Goal: Check status

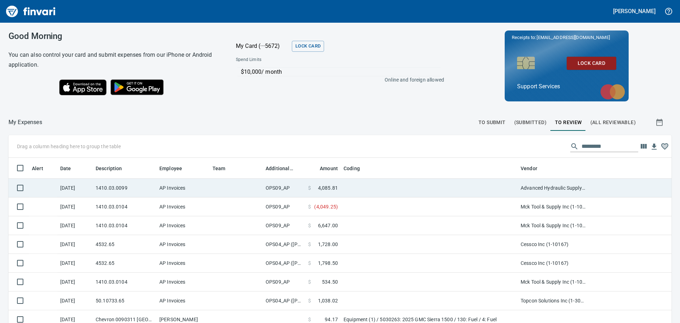
click at [298, 192] on td "OPS09_AP" at bounding box center [284, 188] width 43 height 19
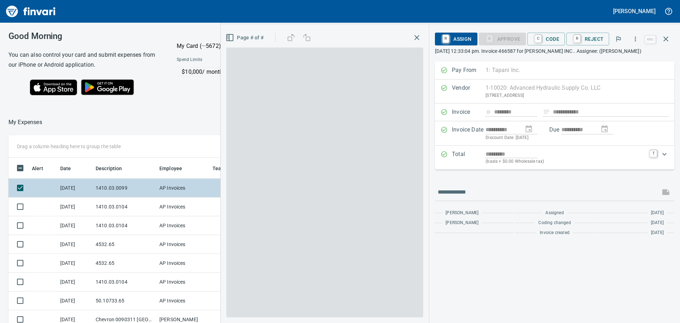
scroll to position [234, 470]
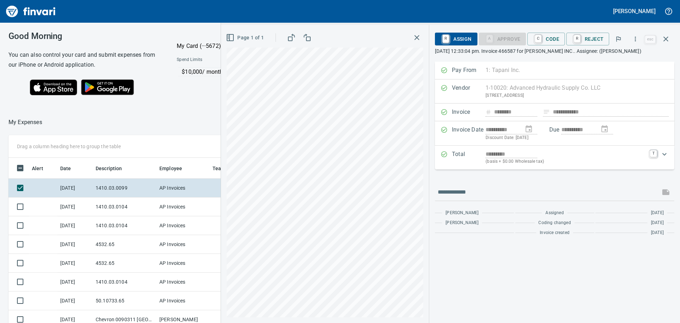
click at [226, 209] on div "Page 1 of 1" at bounding box center [325, 174] width 208 height 298
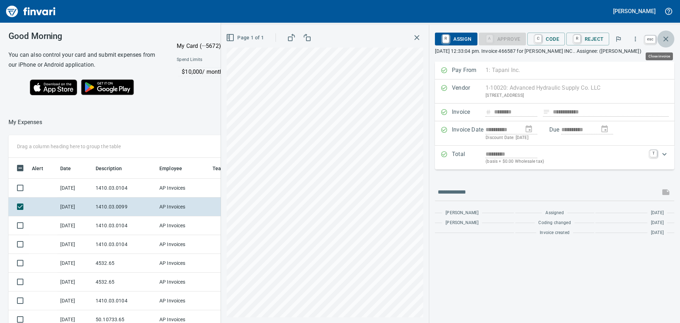
click at [669, 38] on icon "button" at bounding box center [666, 39] width 9 height 9
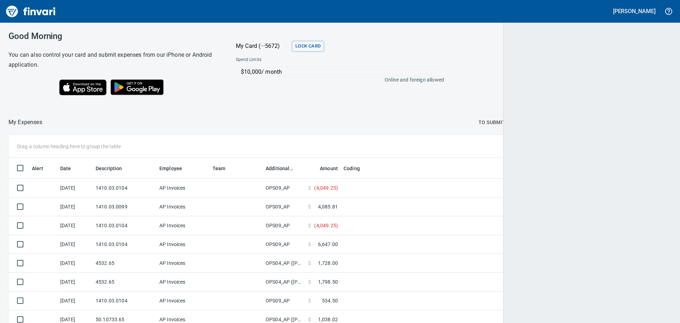
scroll to position [240, 648]
